Goal: Information Seeking & Learning: Learn about a topic

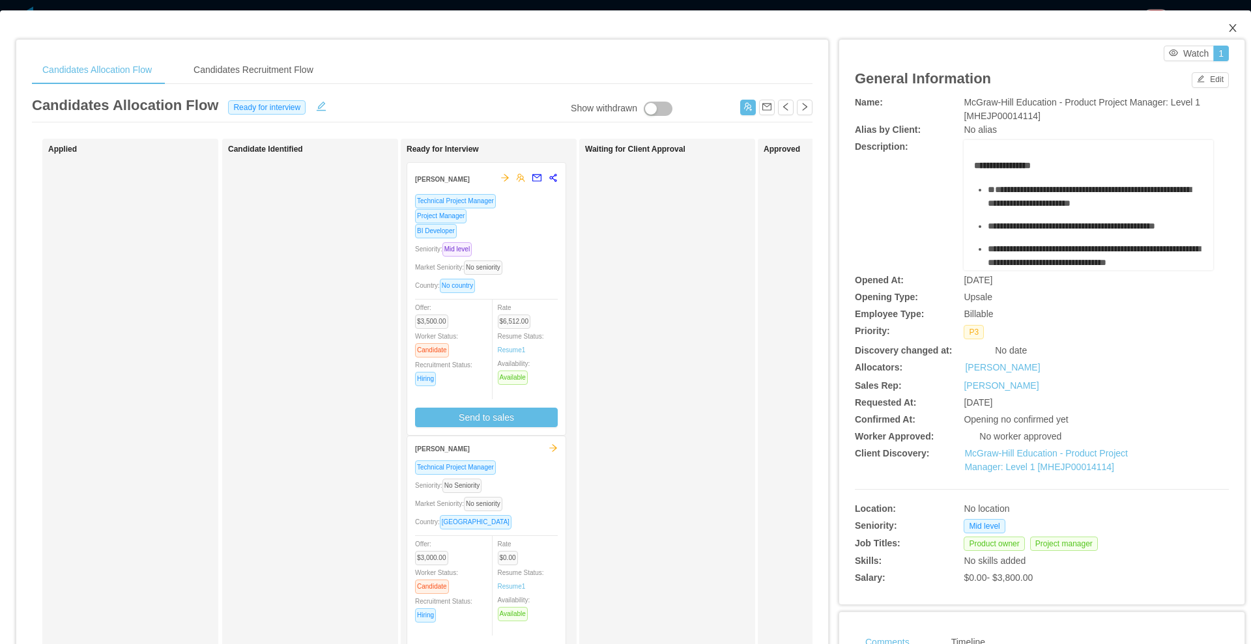
drag, startPoint x: 1225, startPoint y: 25, endPoint x: 1118, endPoint y: 4, distance: 108.8
click at [1227, 25] on icon "icon: close" at bounding box center [1232, 28] width 10 height 10
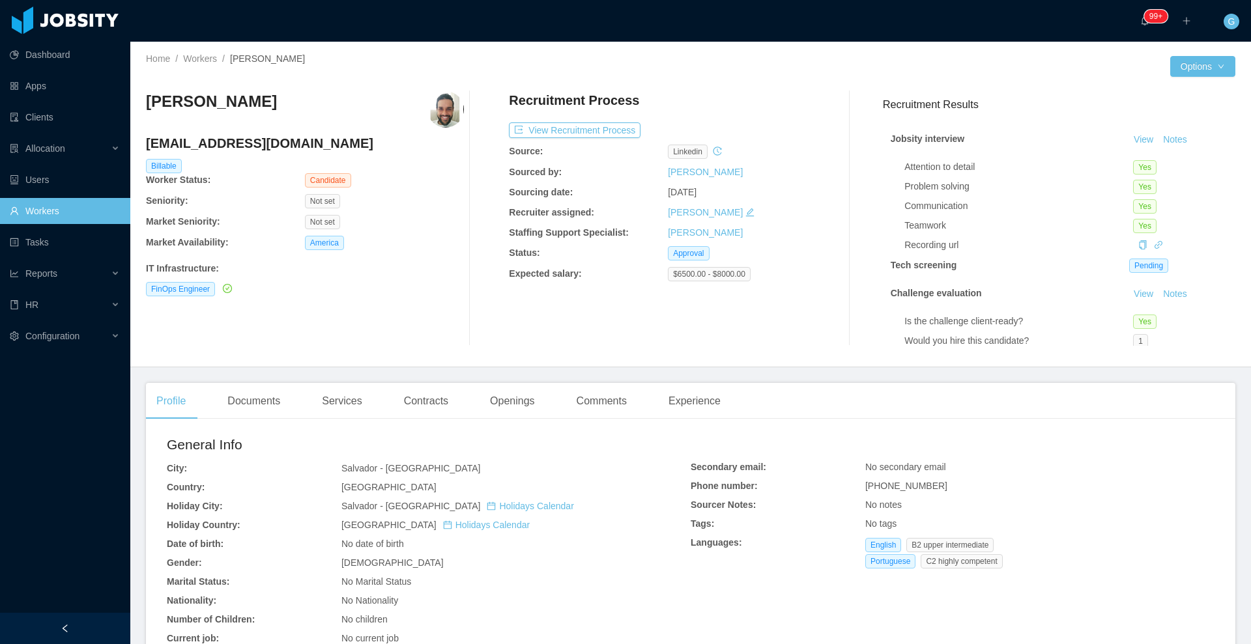
scroll to position [326, 0]
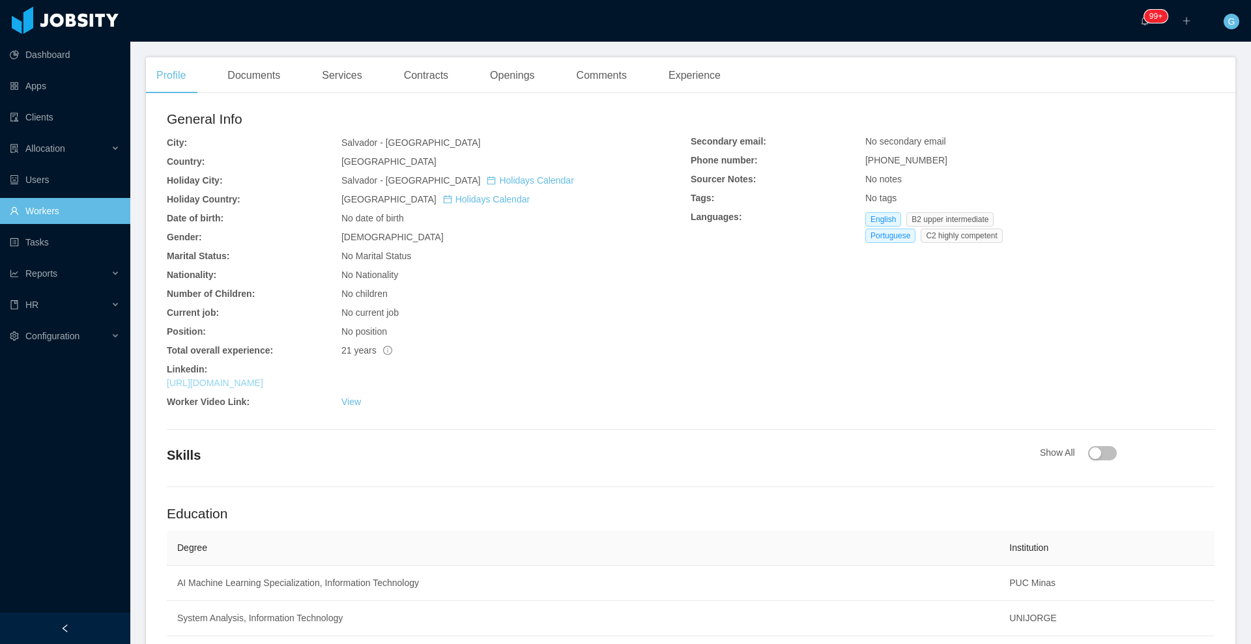
click at [263, 382] on link "https://www.linkedin.com/in/renattomoura" at bounding box center [215, 383] width 96 height 10
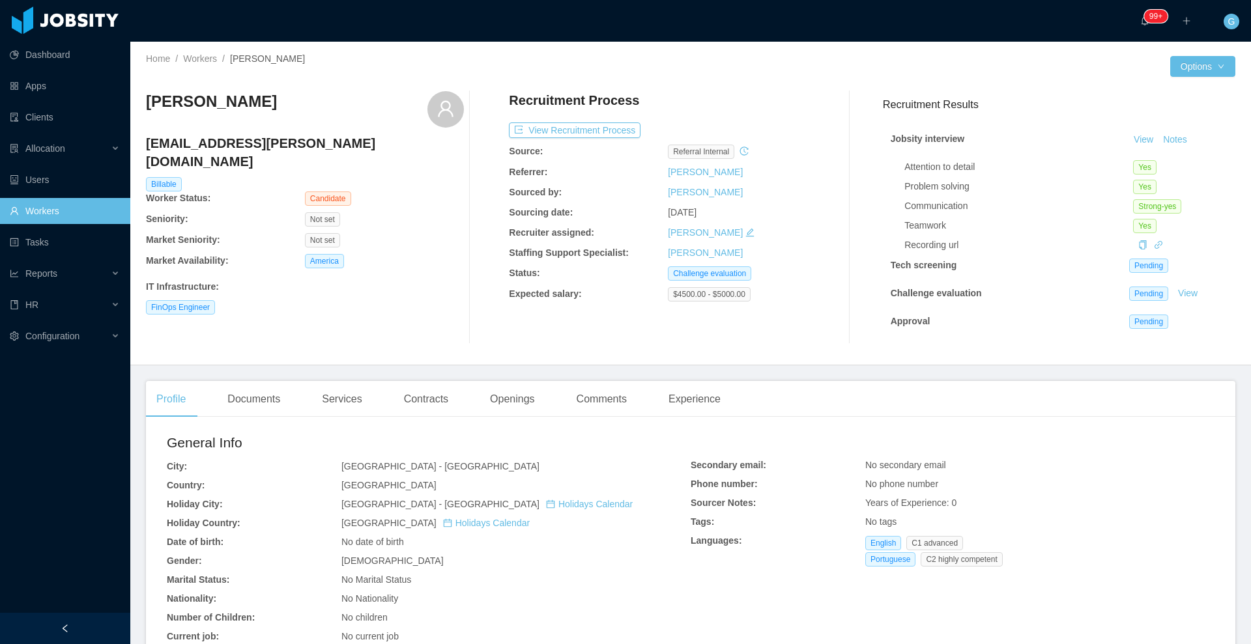
scroll to position [326, 0]
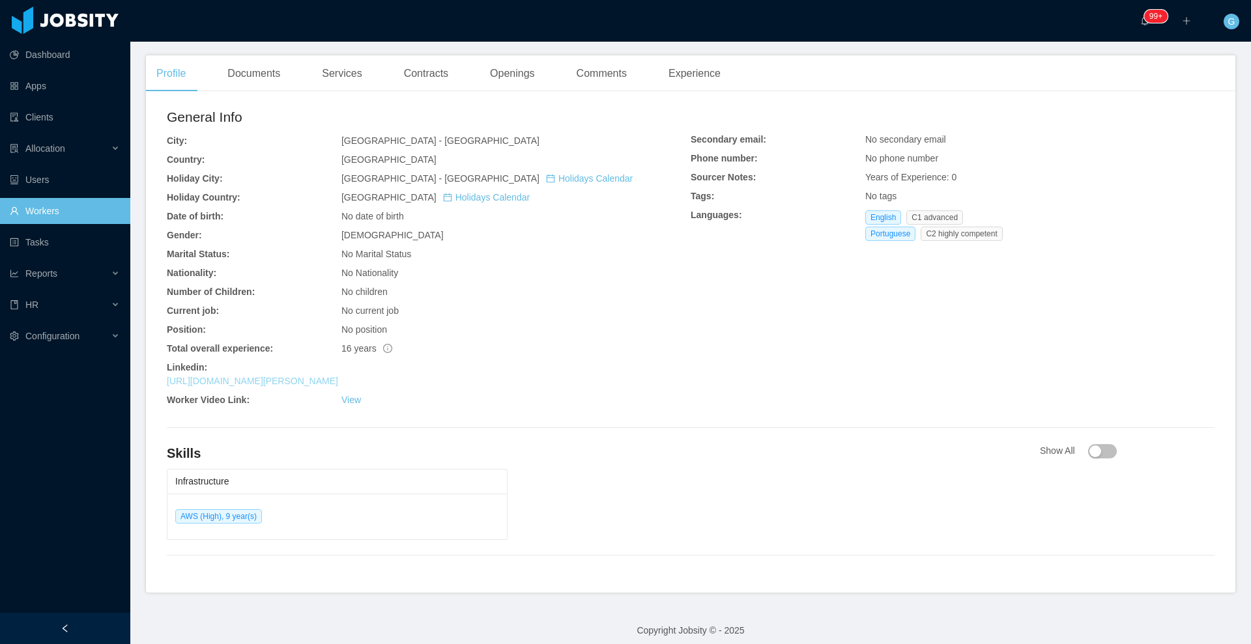
click at [265, 383] on link "https://www.linkedin.com/in/matheus-santoro-cloud" at bounding box center [252, 381] width 171 height 10
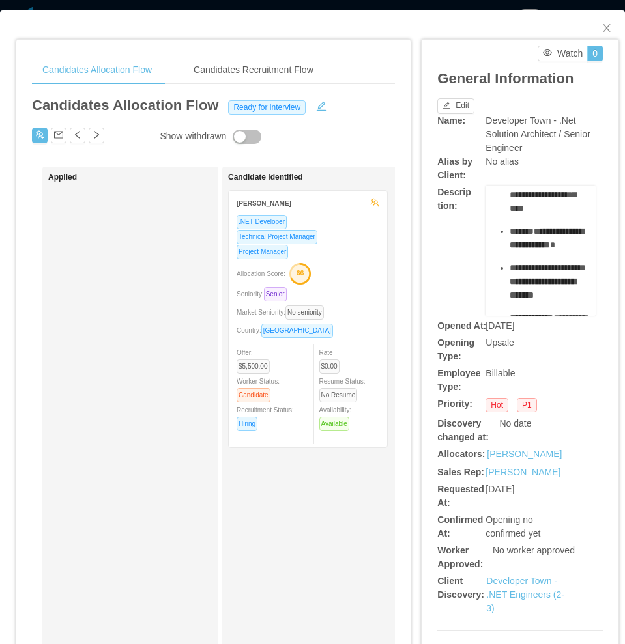
scroll to position [177, 0]
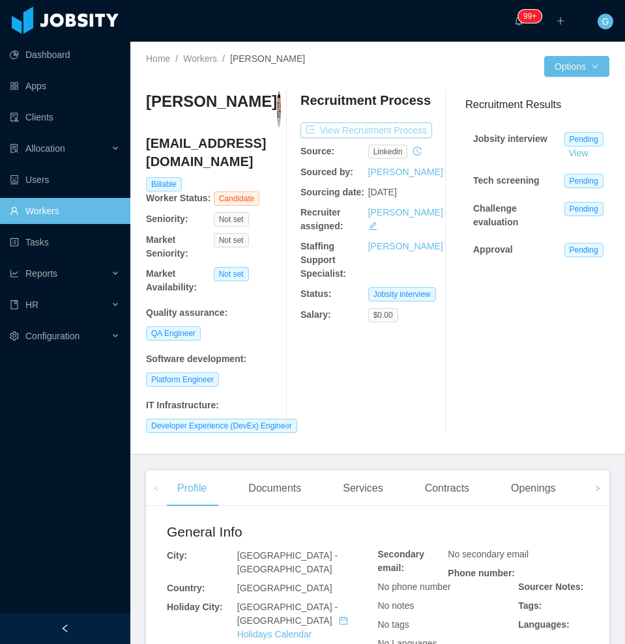
click at [337, 135] on button "View Recruitment Process" at bounding box center [366, 130] width 132 height 16
